Goal: Contribute content

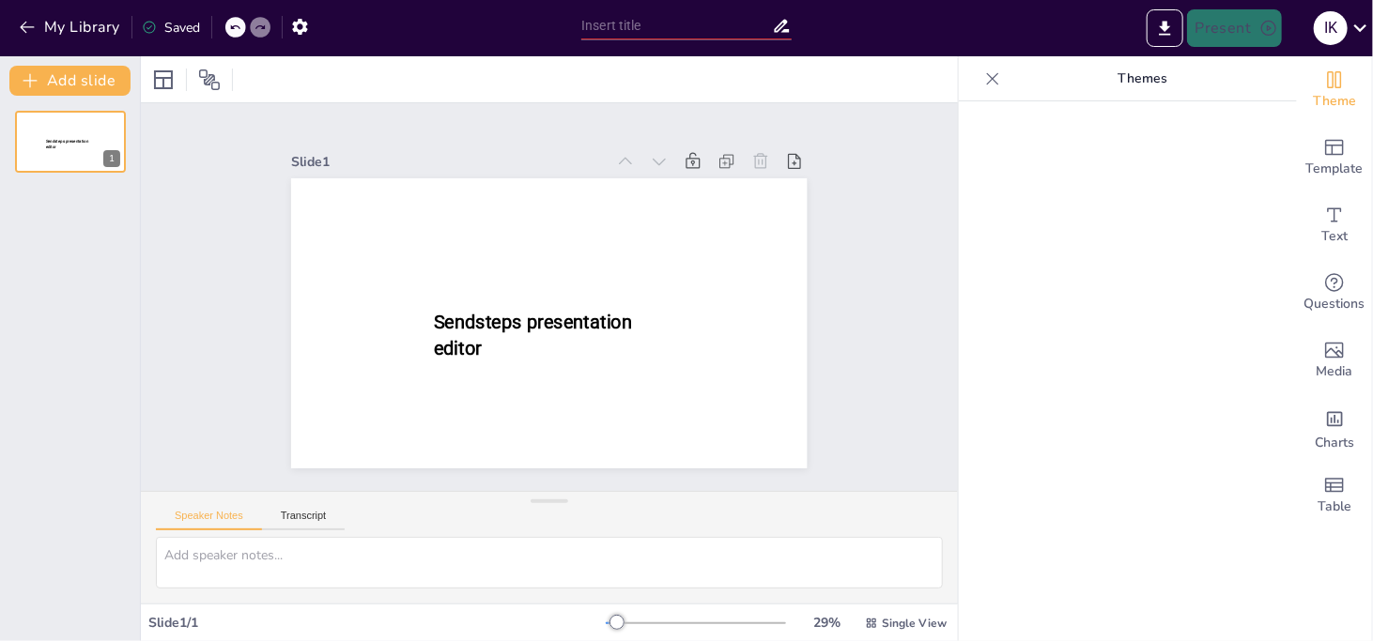
type input "New Sendsteps"
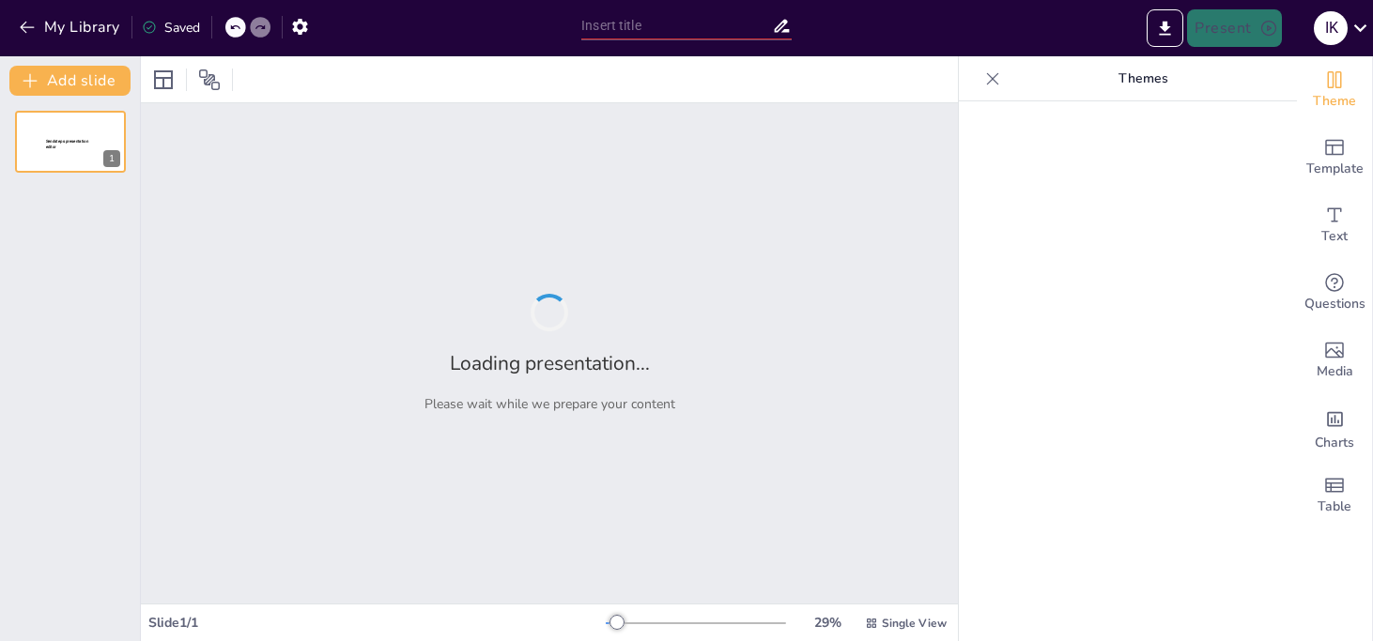
type input "Концепція Грибних джерків: Як працює наше рішення?"
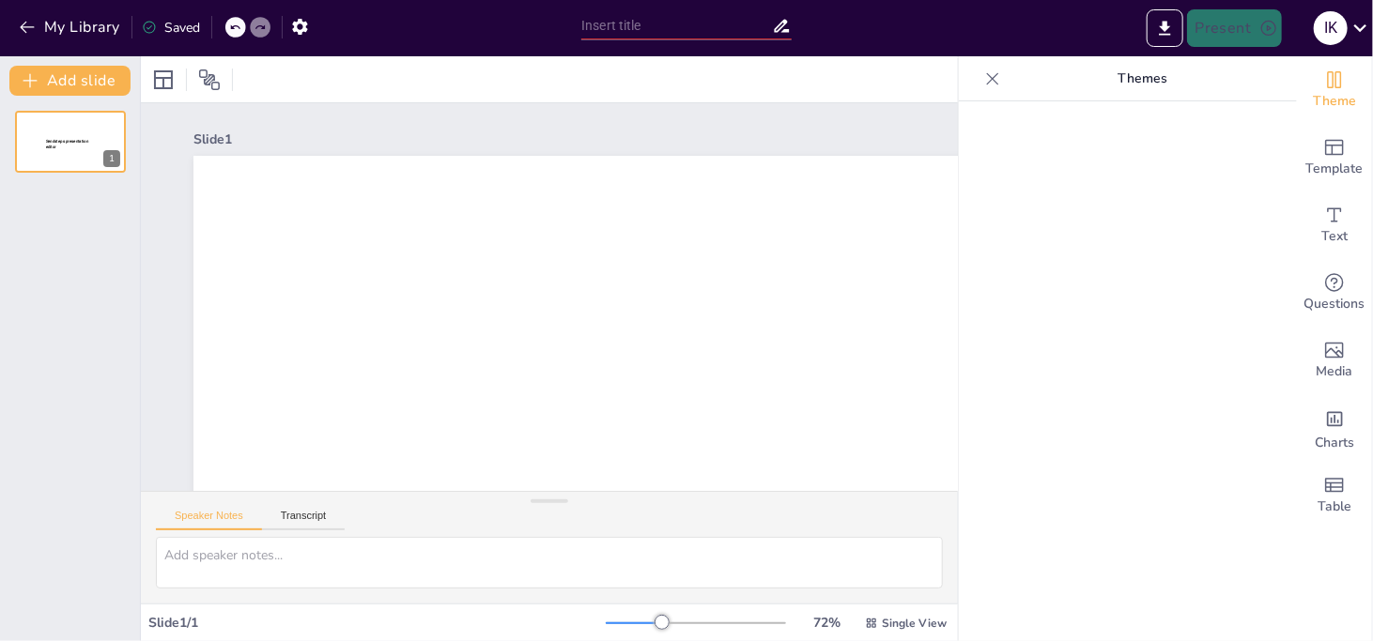
type input "Концепція Грибних джерків: Як працює наше рішення?"
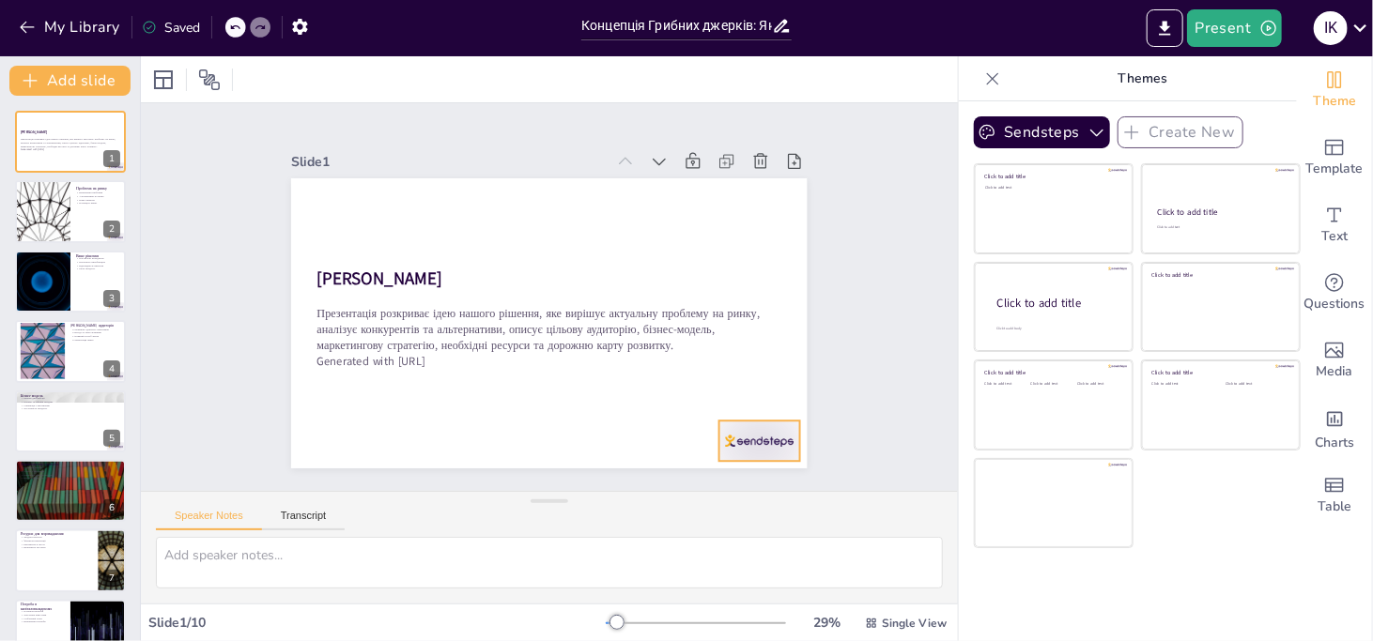
click at [732, 438] on div at bounding box center [759, 441] width 81 height 40
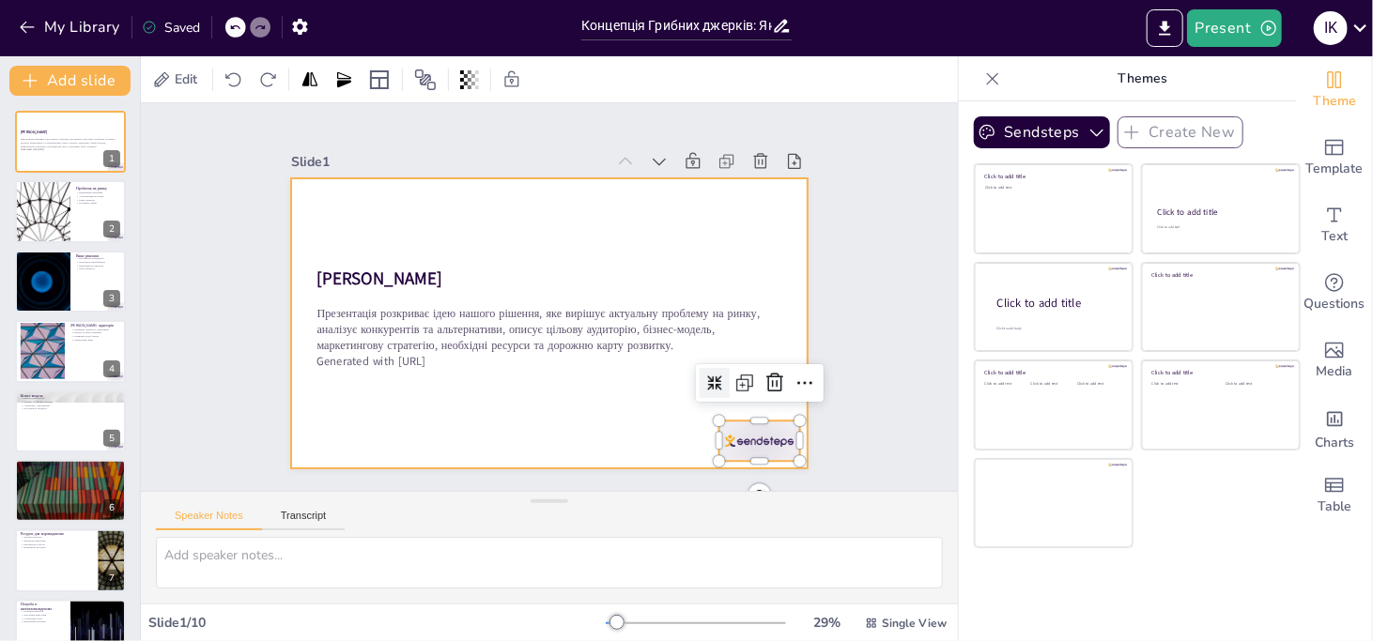
click at [601, 422] on div at bounding box center [548, 323] width 515 height 290
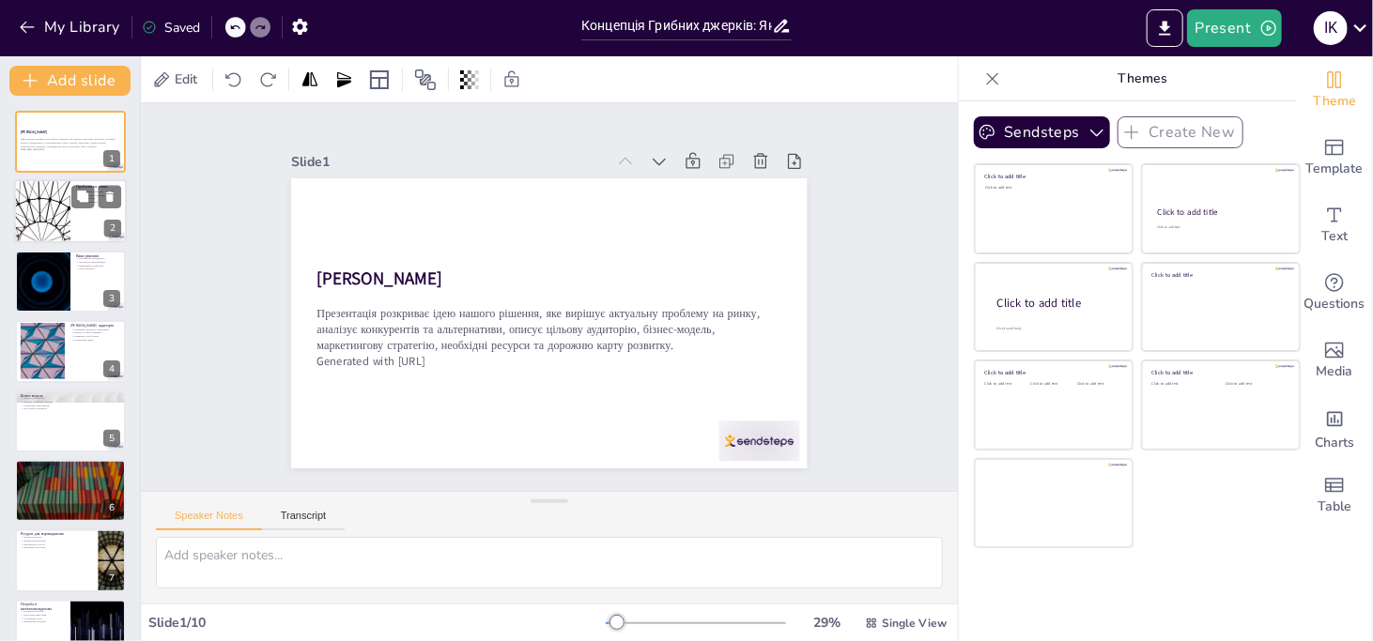
click at [53, 212] on div at bounding box center [42, 212] width 113 height 64
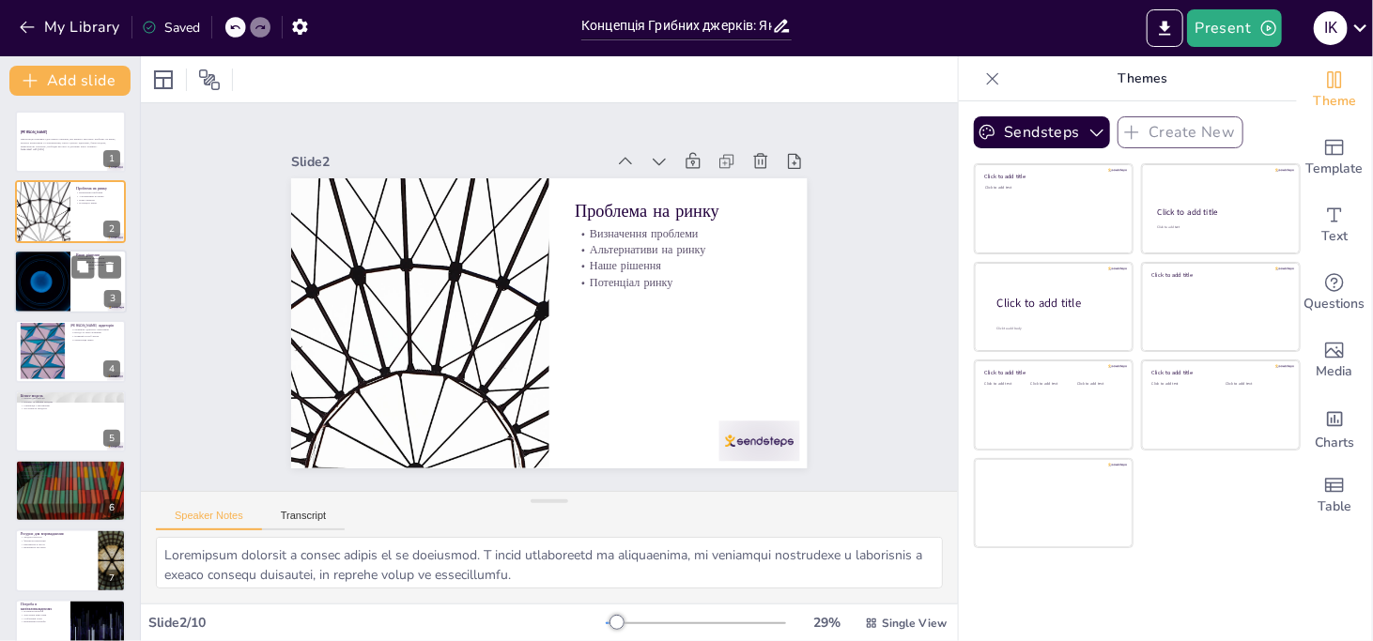
click at [59, 273] on div at bounding box center [42, 282] width 113 height 64
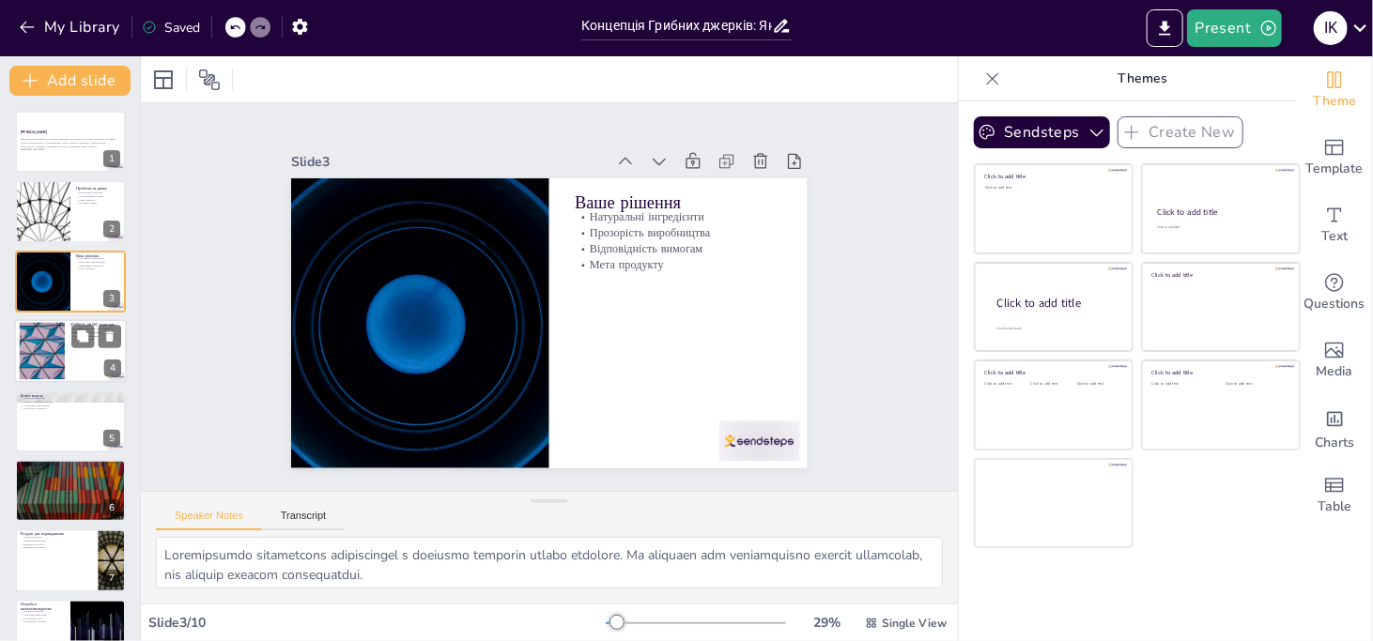
click at [63, 346] on div at bounding box center [42, 351] width 101 height 57
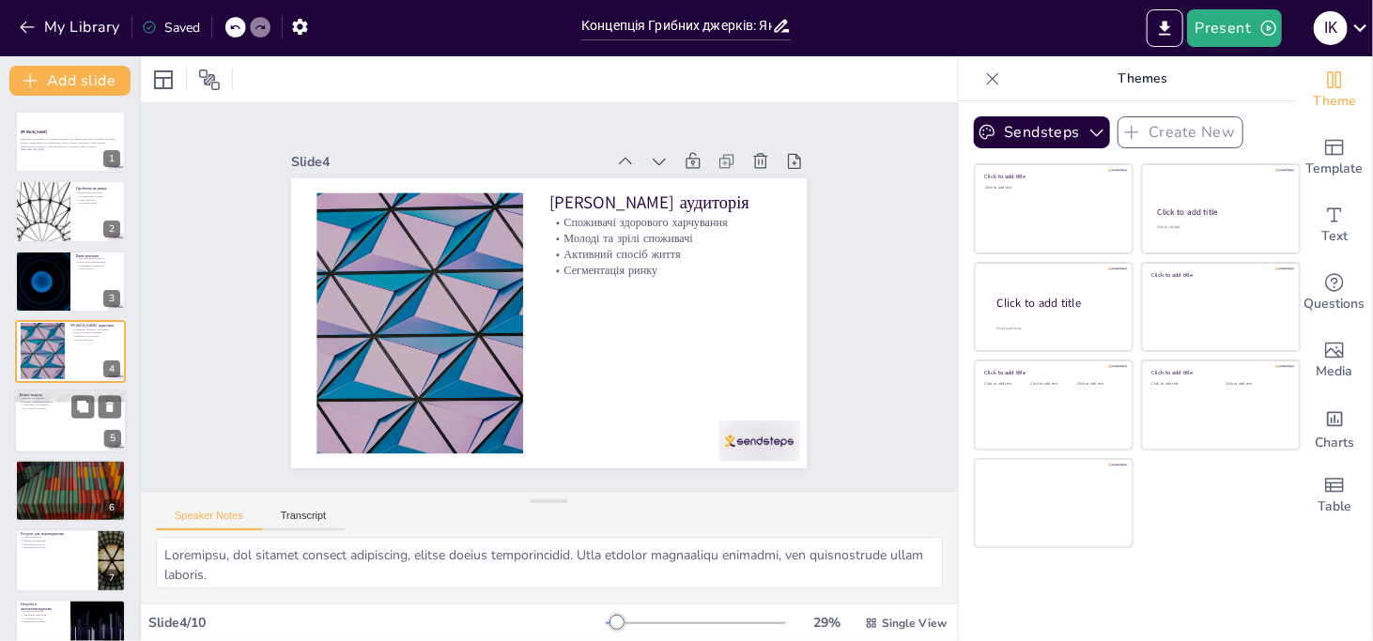
click at [55, 415] on div at bounding box center [70, 422] width 113 height 64
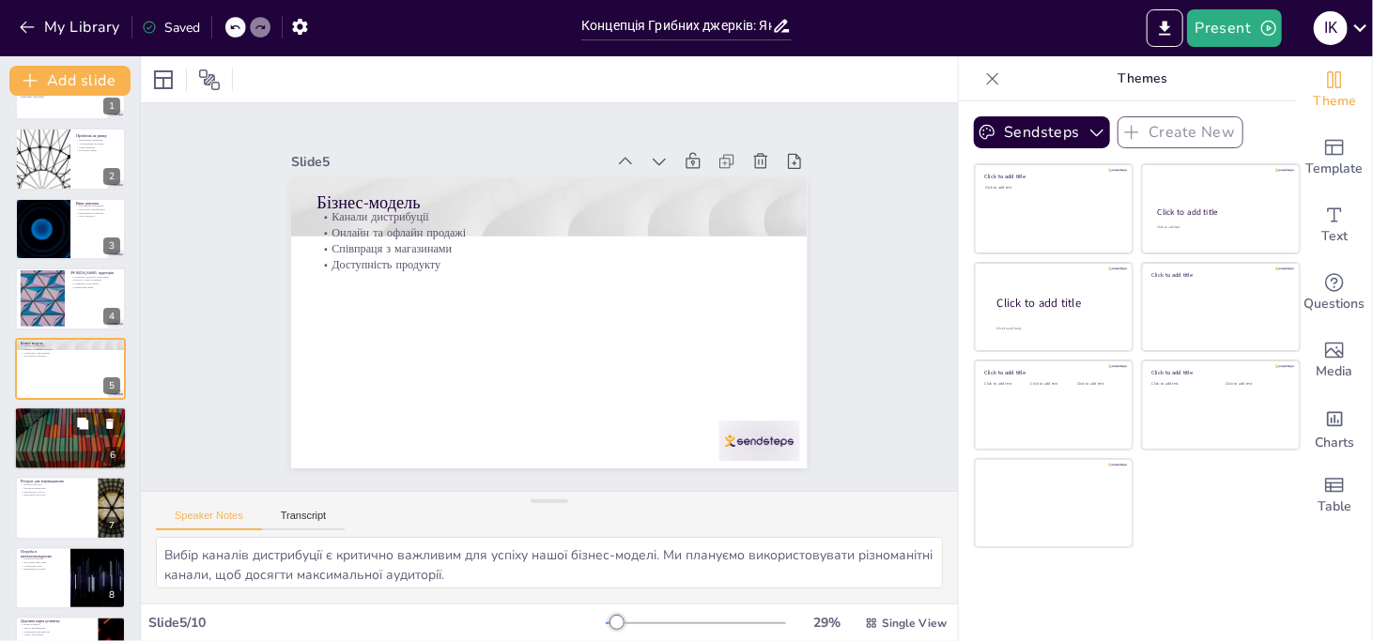
click at [53, 426] on div at bounding box center [70, 439] width 113 height 64
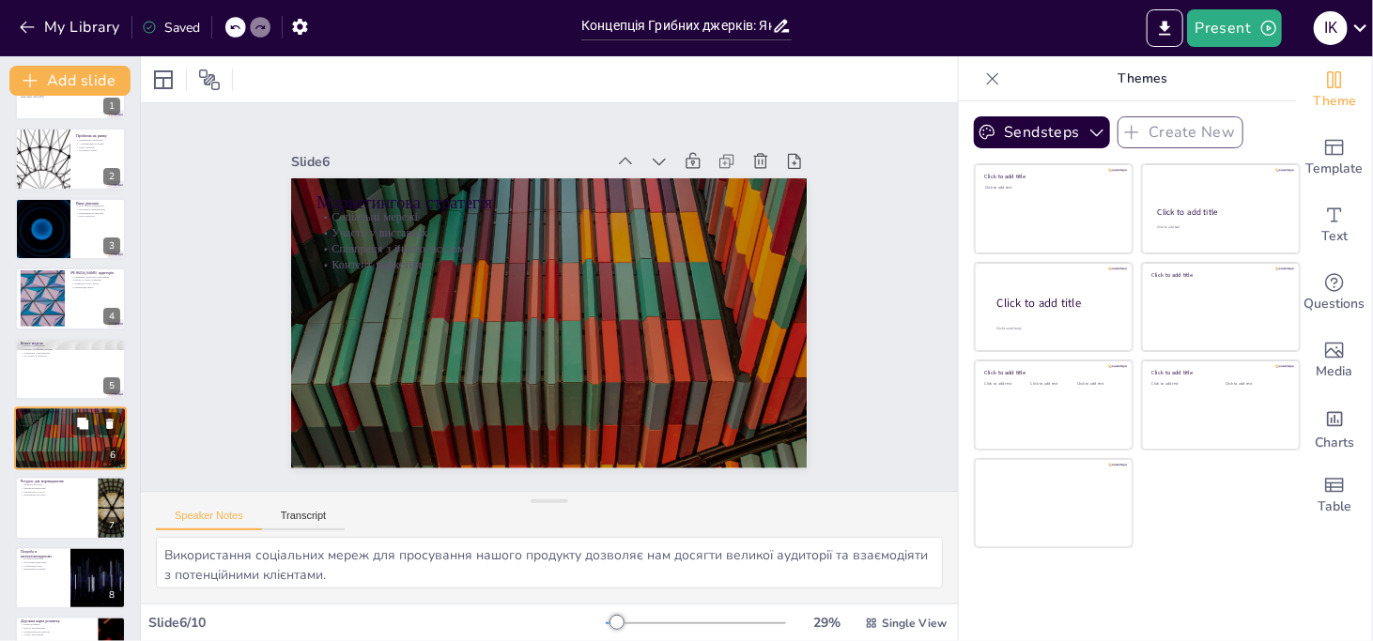
scroll to position [122, 0]
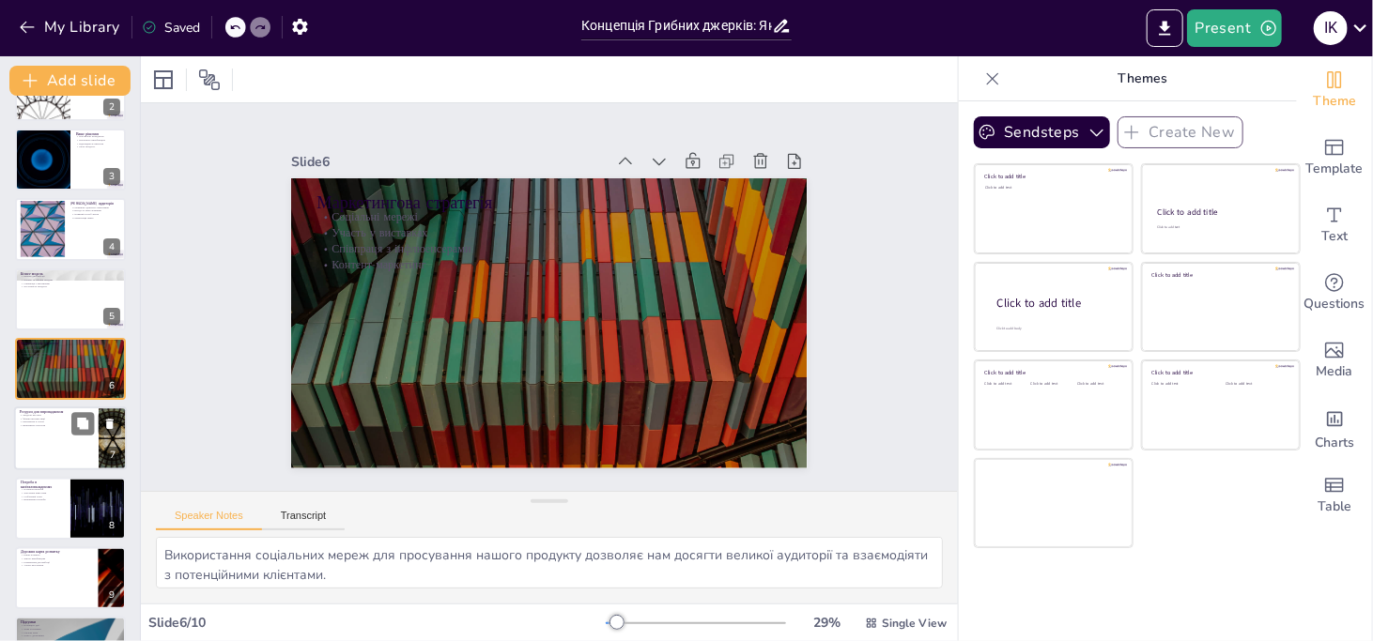
click at [68, 443] on div at bounding box center [70, 439] width 113 height 64
type textarea "Формування команди професіоналів є критично важливим для успіху нашого проекту.…"
